Goal: Task Accomplishment & Management: Manage account settings

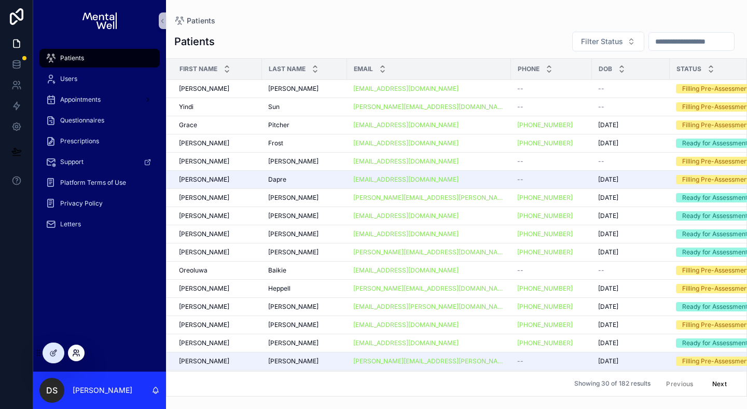
click at [80, 353] on icon at bounding box center [76, 353] width 8 height 8
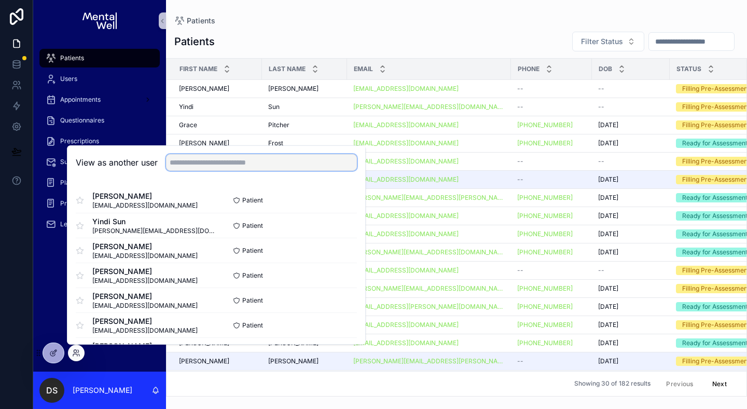
click at [213, 164] on input "text" at bounding box center [261, 162] width 191 height 17
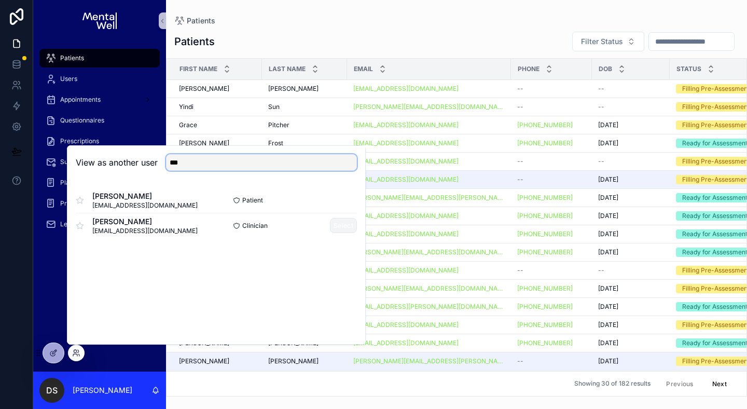
type input "***"
click at [335, 225] on button "Select" at bounding box center [343, 225] width 27 height 15
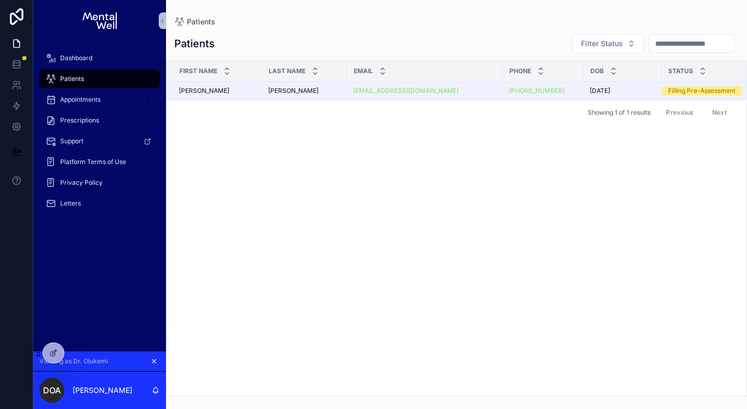
click at [156, 364] on icon "scrollable content" at bounding box center [153, 360] width 7 height 7
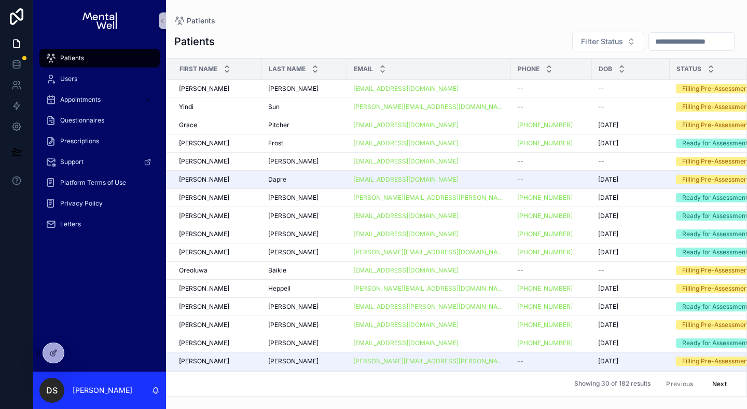
click at [667, 46] on input "scrollable content" at bounding box center [691, 41] width 85 height 15
type input "*****"
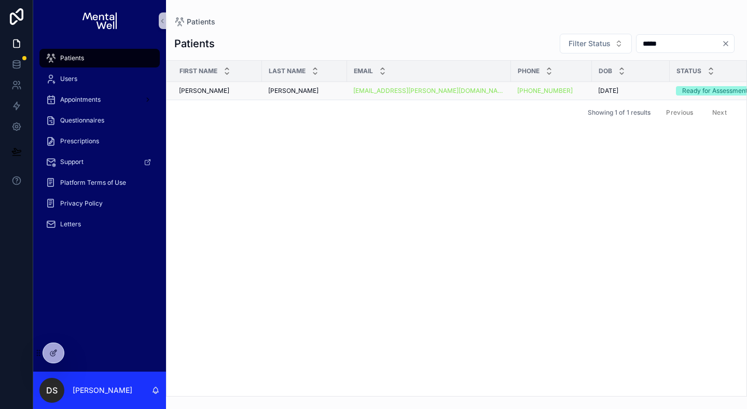
click at [221, 91] on div "[PERSON_NAME] [PERSON_NAME]" at bounding box center [217, 91] width 77 height 8
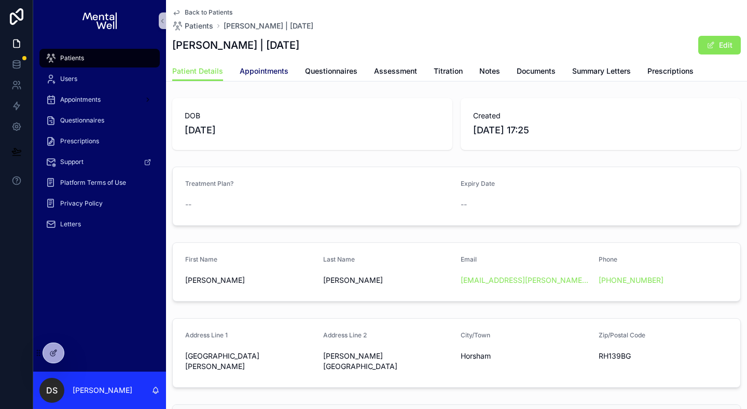
click at [270, 69] on span "Appointments" at bounding box center [264, 71] width 49 height 10
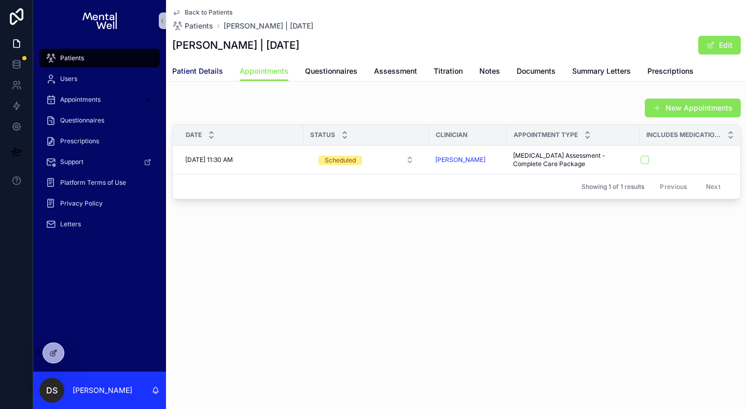
click at [175, 68] on span "Patient Details" at bounding box center [197, 71] width 51 height 10
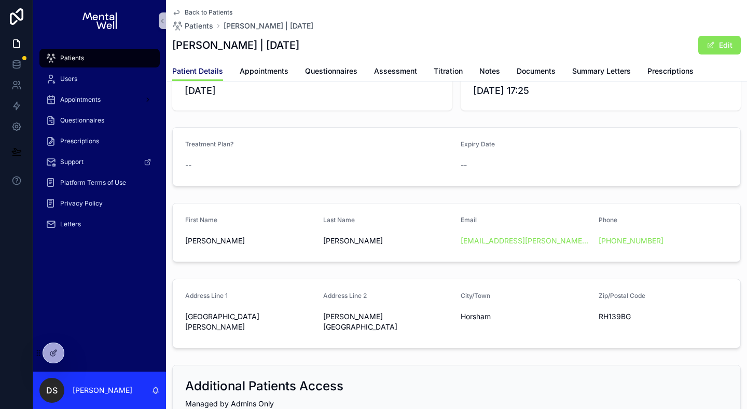
scroll to position [170, 0]
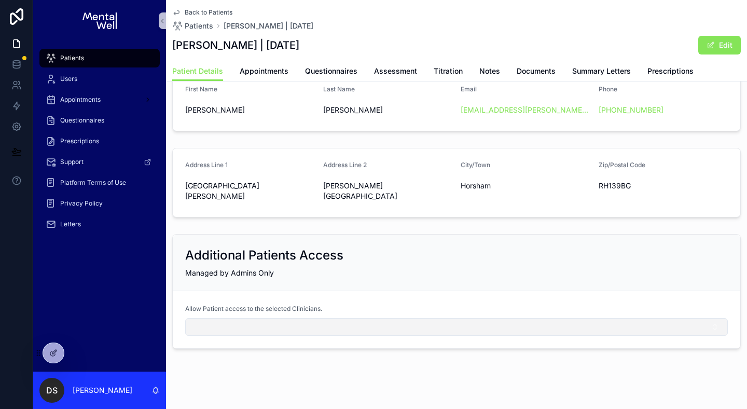
click at [316, 318] on button "Select Button" at bounding box center [456, 327] width 543 height 18
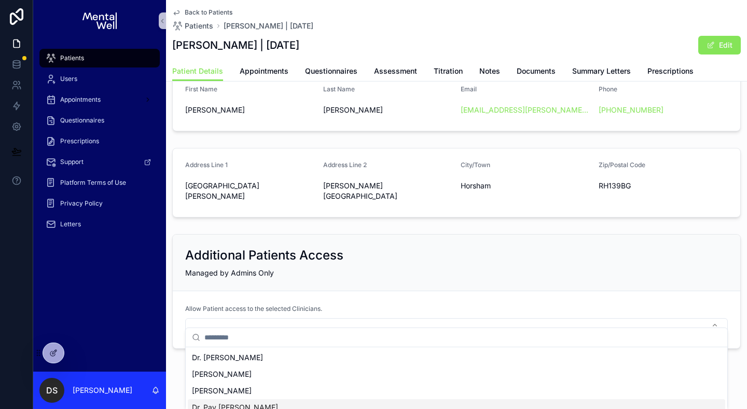
scroll to position [0, 0]
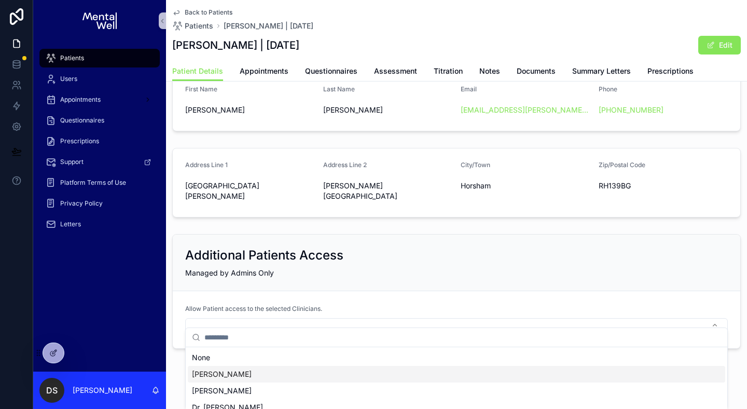
click at [244, 372] on span "[PERSON_NAME]" at bounding box center [222, 374] width 60 height 10
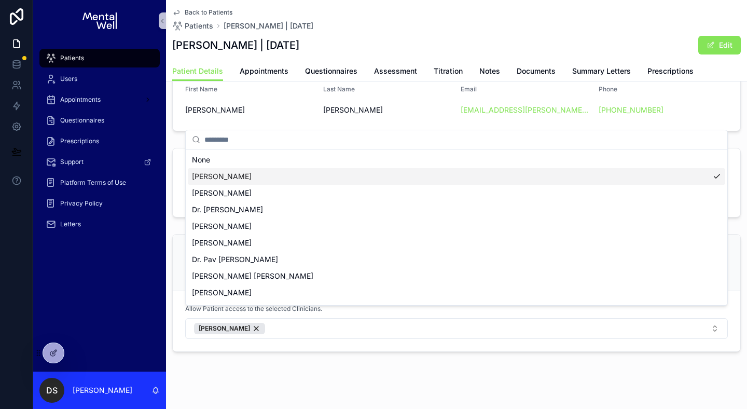
click at [206, 370] on div "Patients Users Appointments Questionnaires Prescriptions Support Platform Terms…" at bounding box center [390, 204] width 714 height 409
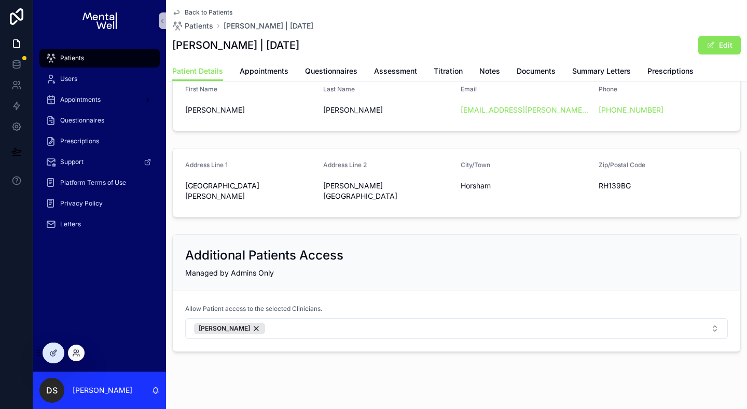
click at [81, 351] on div at bounding box center [76, 352] width 17 height 17
click at [78, 351] on icon at bounding box center [76, 353] width 8 height 8
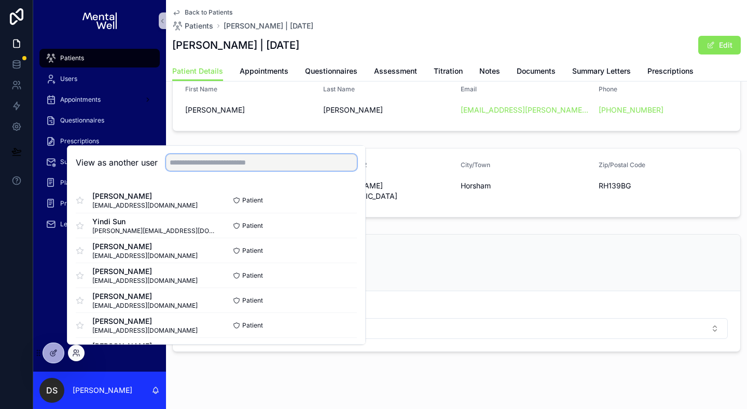
click at [207, 164] on input "text" at bounding box center [261, 162] width 191 height 17
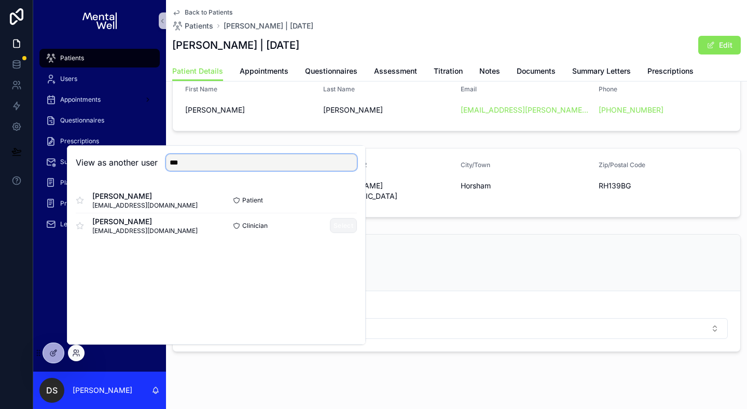
type input "***"
click at [340, 220] on button "Select" at bounding box center [343, 225] width 27 height 15
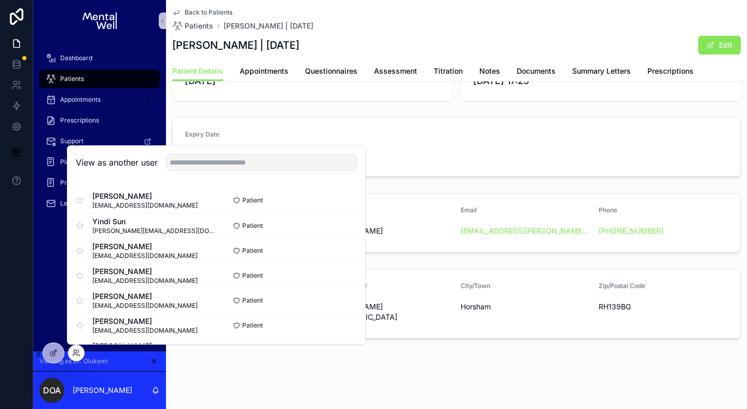
scroll to position [39, 0]
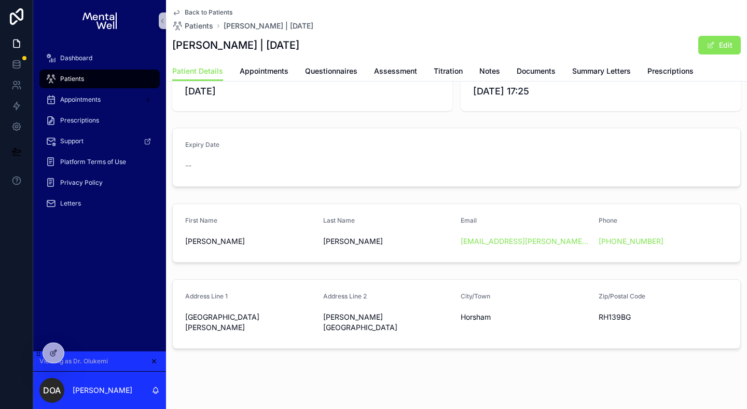
click at [285, 117] on div "DOB [DEMOGRAPHIC_DATA] Created [DATE] 17:25 Expiry Date -- First Name [PERSON_N…" at bounding box center [456, 204] width 581 height 298
click at [72, 60] on span "Dashboard" at bounding box center [76, 58] width 32 height 8
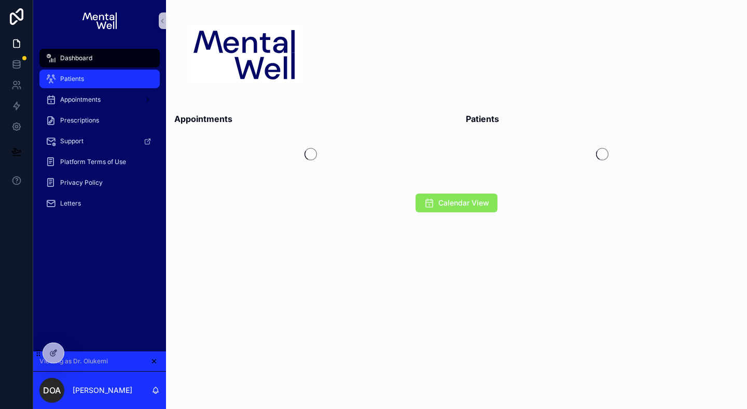
click at [106, 79] on div "Patients" at bounding box center [100, 79] width 108 height 17
